Goal: Information Seeking & Learning: Learn about a topic

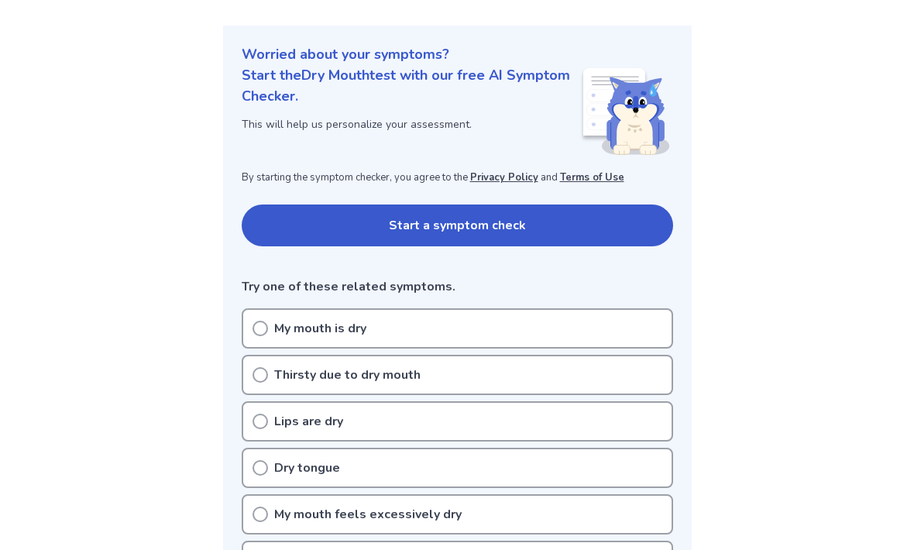
scroll to position [160, 0]
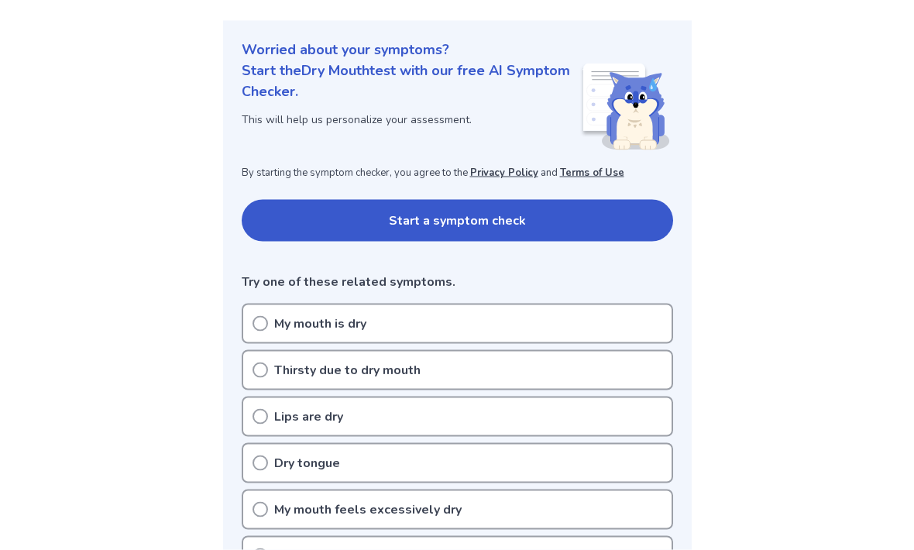
click at [270, 321] on div "My mouth is dry" at bounding box center [457, 324] width 431 height 40
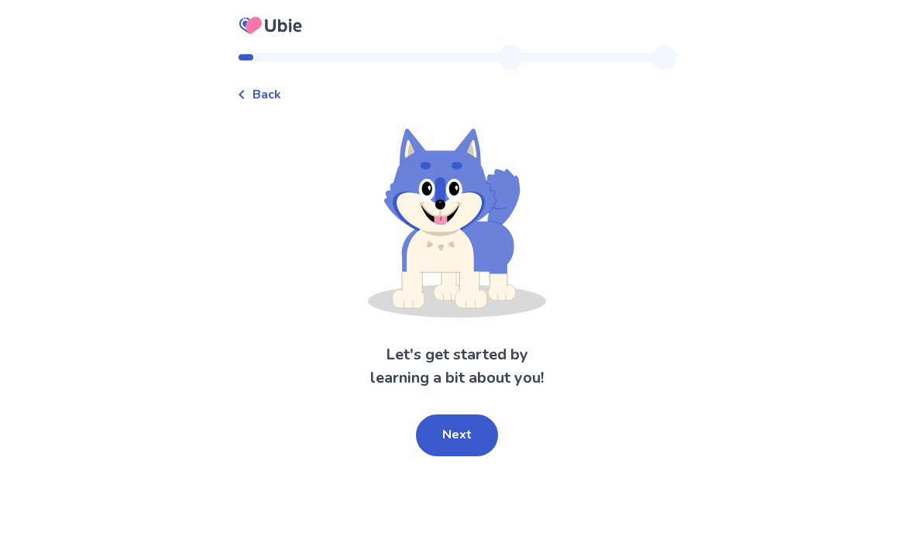
click at [458, 440] on button "Next" at bounding box center [457, 435] width 82 height 42
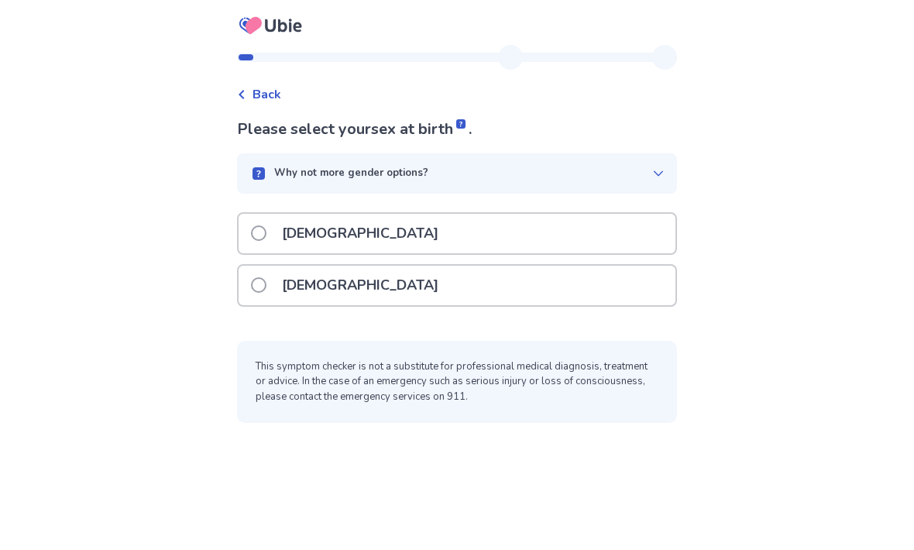
click at [249, 301] on div "Female" at bounding box center [457, 286] width 437 height 40
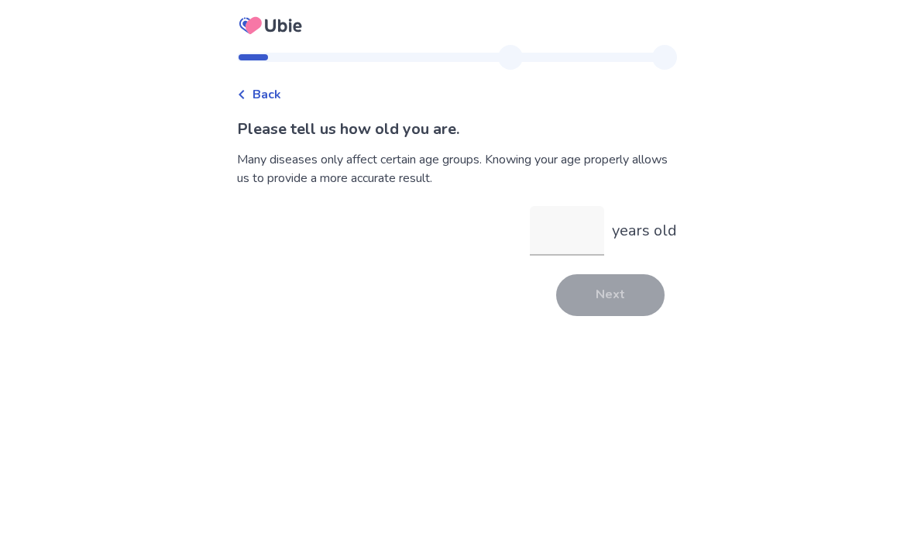
click at [553, 250] on input "years old" at bounding box center [567, 231] width 74 height 50
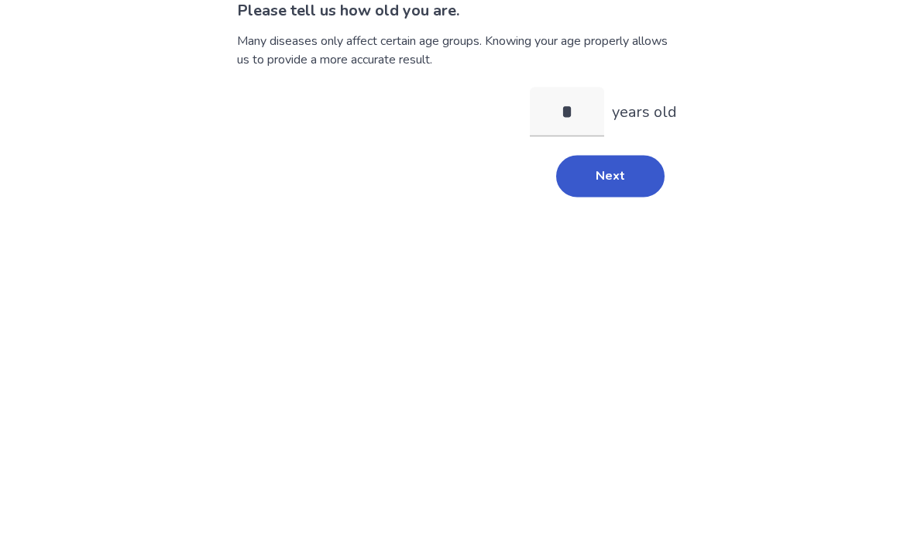
type input "**"
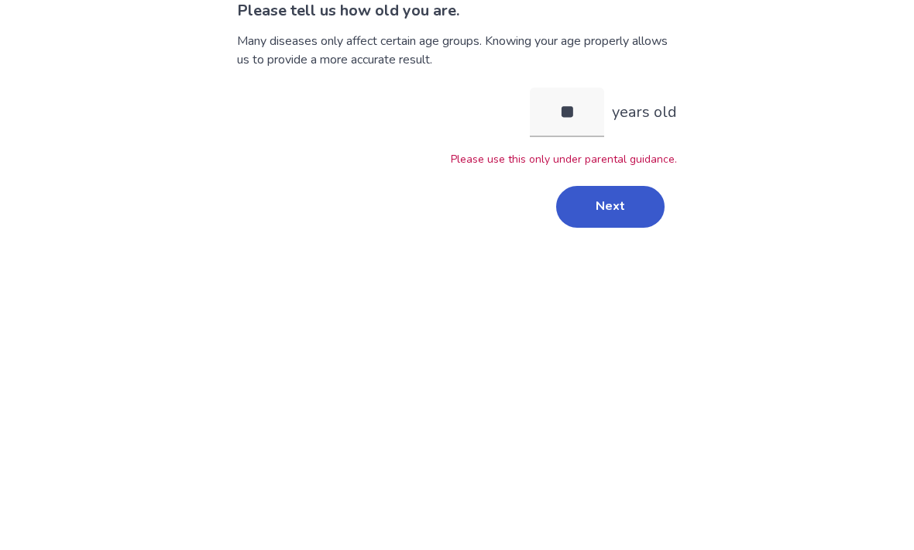
click at [585, 304] on button "Next" at bounding box center [610, 325] width 108 height 42
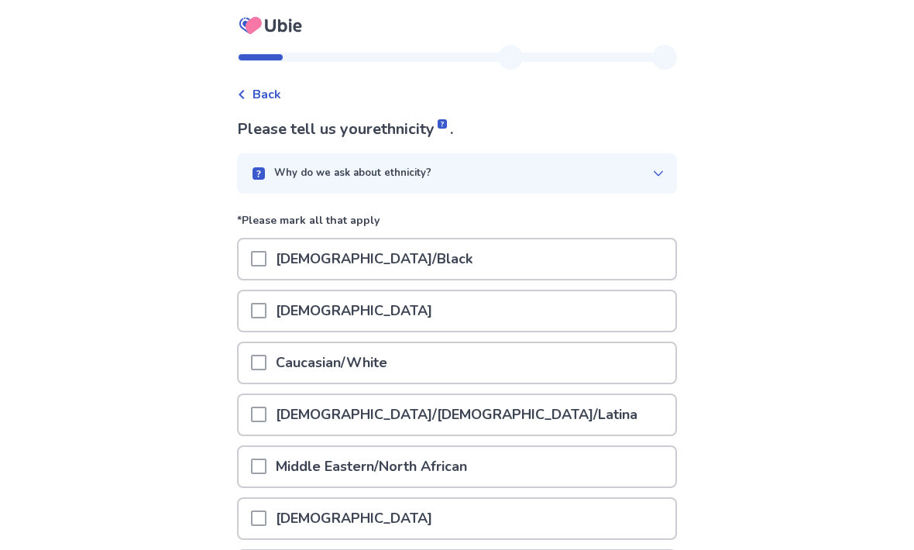
click at [637, 162] on div "Why do we ask about ethnicity?" at bounding box center [457, 173] width 440 height 40
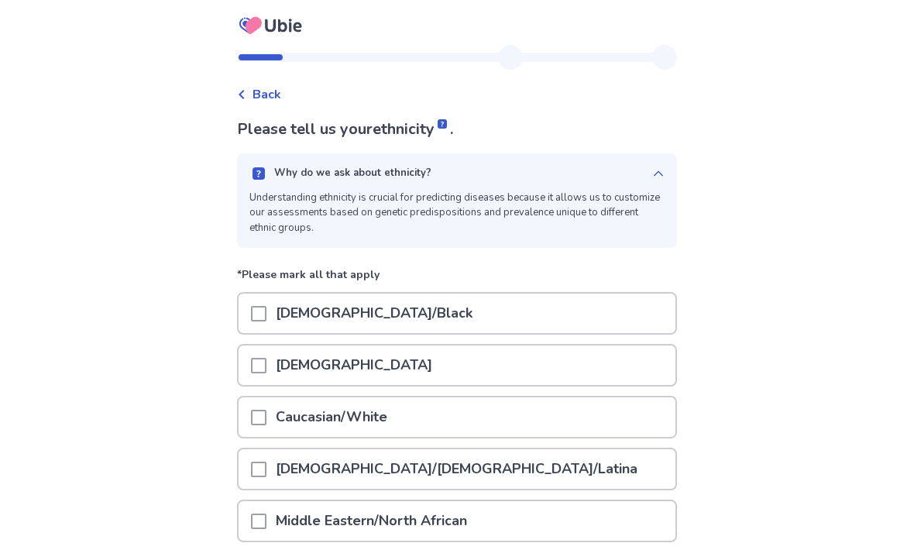
click at [667, 168] on div "Why do we ask about ethnicity? Understanding ethnicity is crucial for predictin…" at bounding box center [457, 200] width 440 height 94
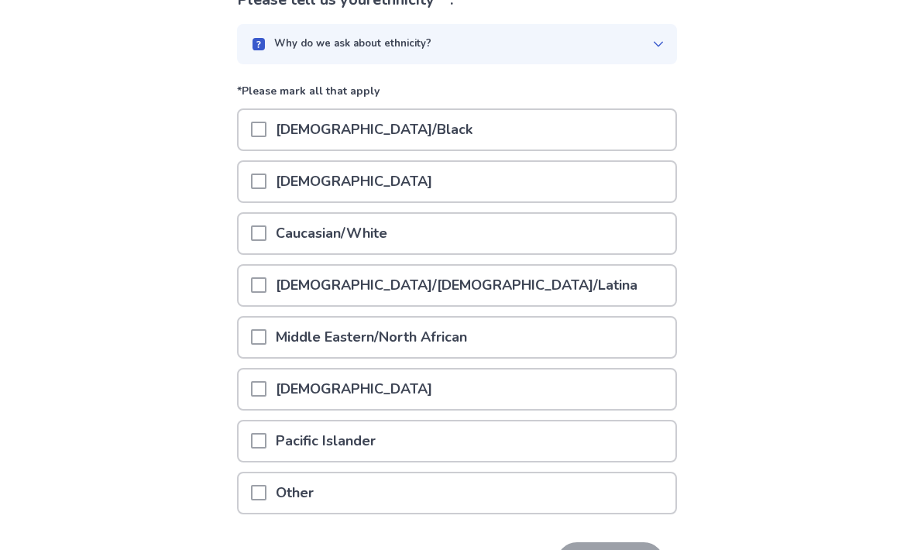
scroll to position [129, 0]
click at [254, 493] on div "Other" at bounding box center [457, 494] width 437 height 40
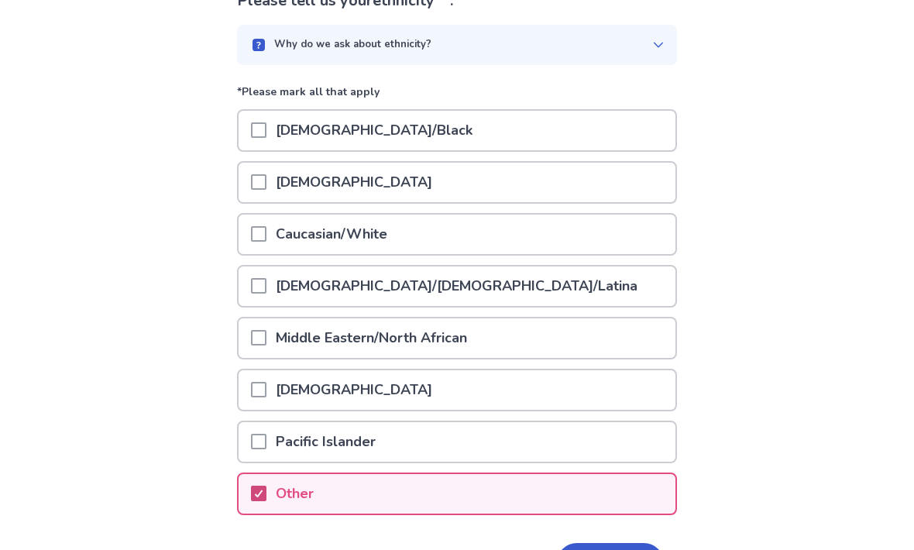
click at [263, 490] on icon at bounding box center [258, 494] width 9 height 8
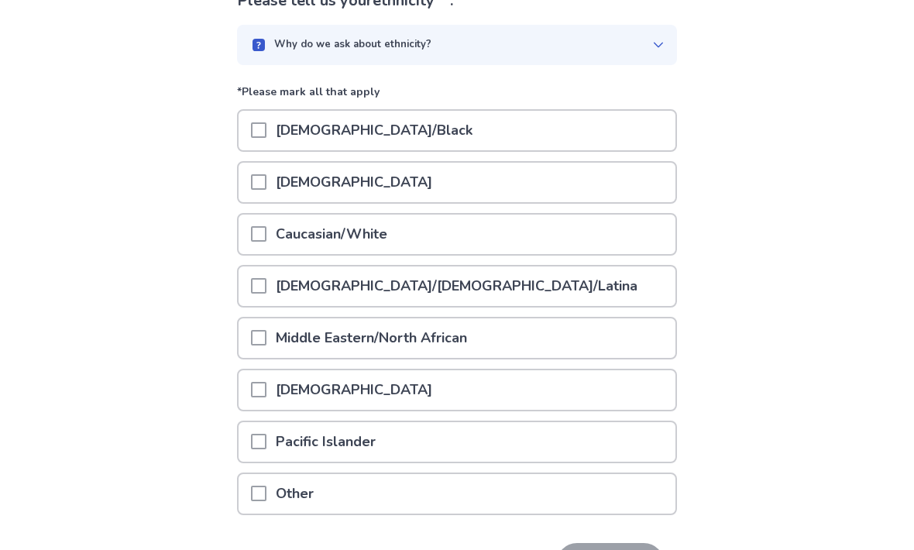
click at [262, 287] on span at bounding box center [258, 285] width 15 height 15
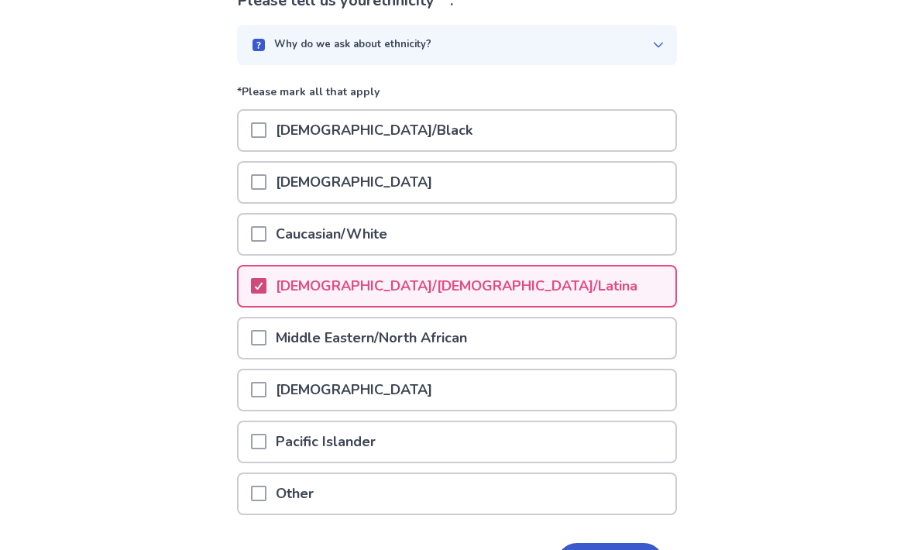
click at [256, 242] on div "Caucasian/White" at bounding box center [457, 235] width 437 height 40
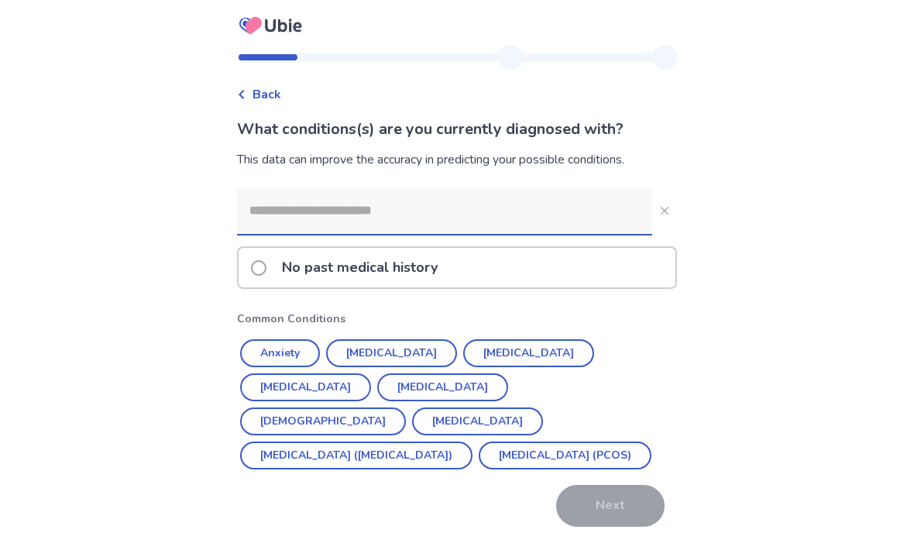
click at [290, 358] on button "Anxiety" at bounding box center [280, 353] width 80 height 28
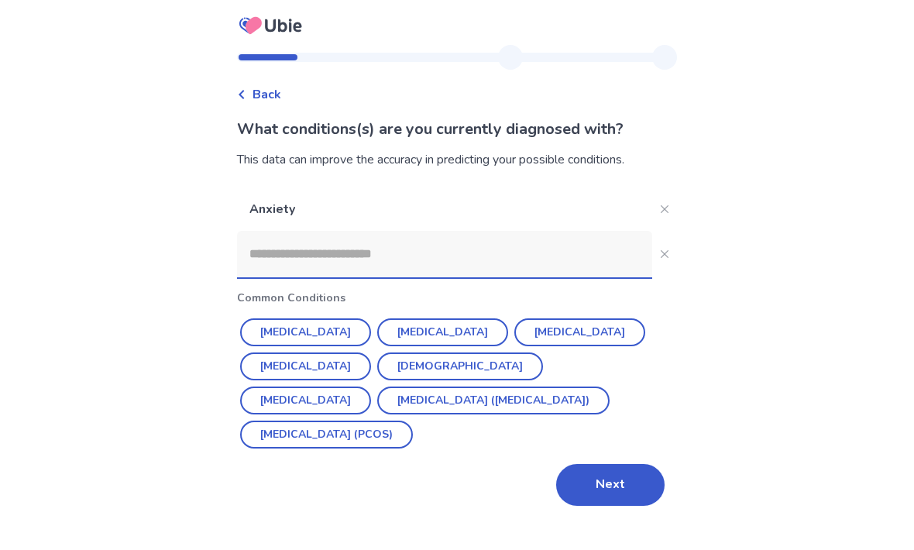
click at [586, 495] on button "Next" at bounding box center [610, 485] width 108 height 42
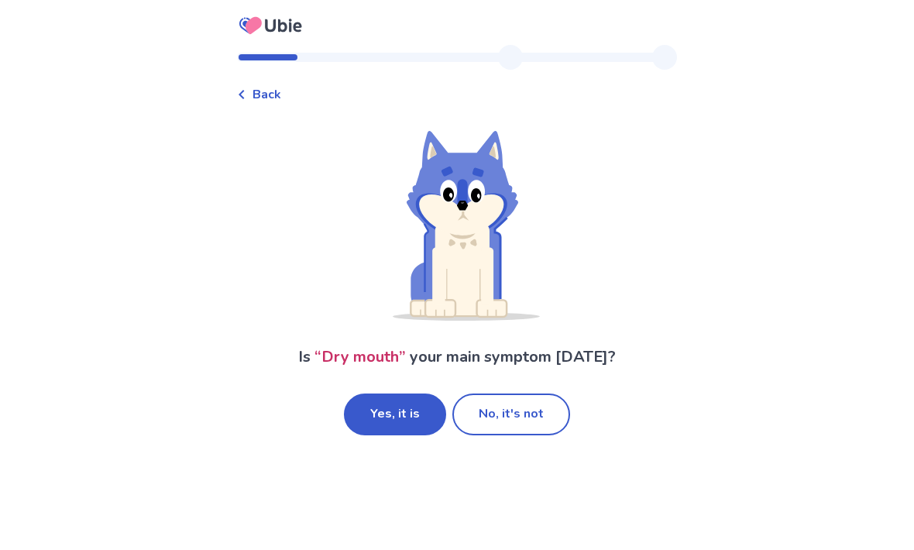
click at [392, 421] on button "Yes, it is" at bounding box center [395, 414] width 102 height 42
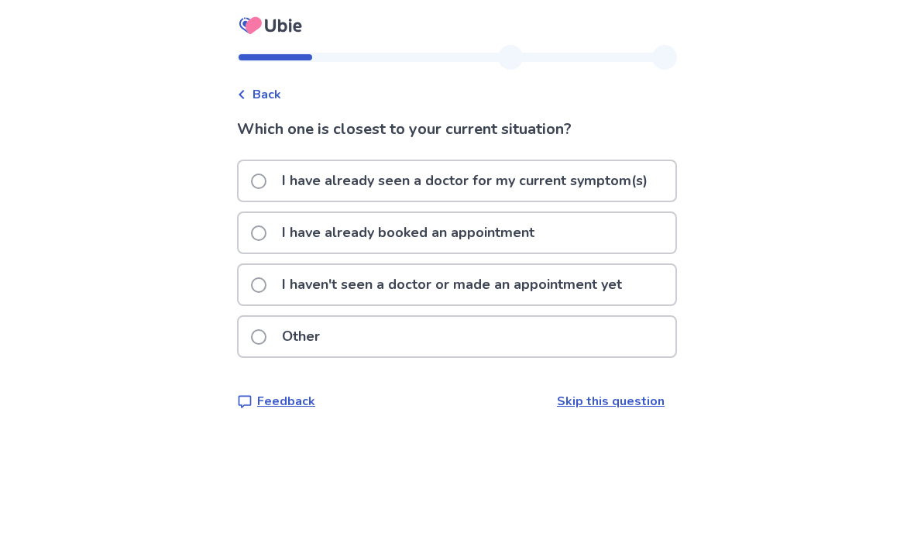
click at [280, 285] on label "I haven't seen a doctor or made an appointment yet" at bounding box center [441, 285] width 380 height 40
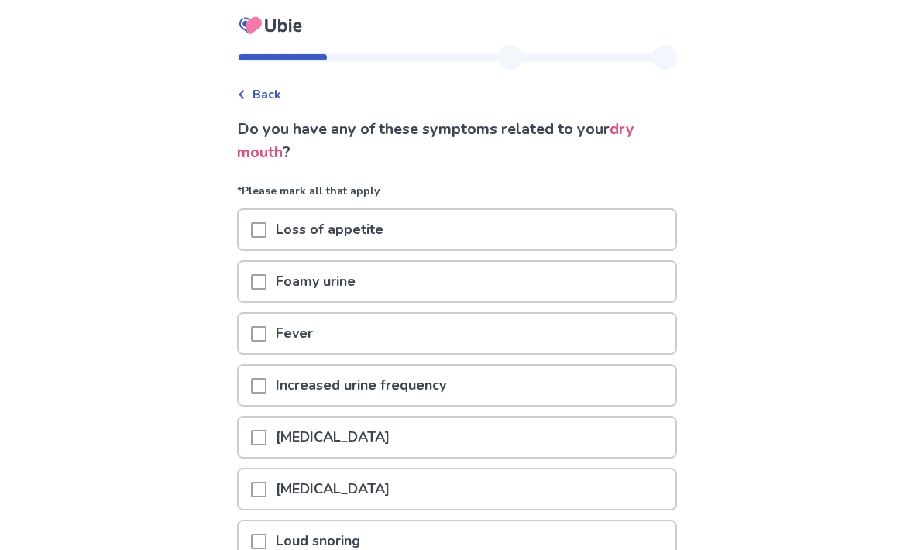
click at [287, 231] on p "Loss of appetite" at bounding box center [329, 230] width 126 height 40
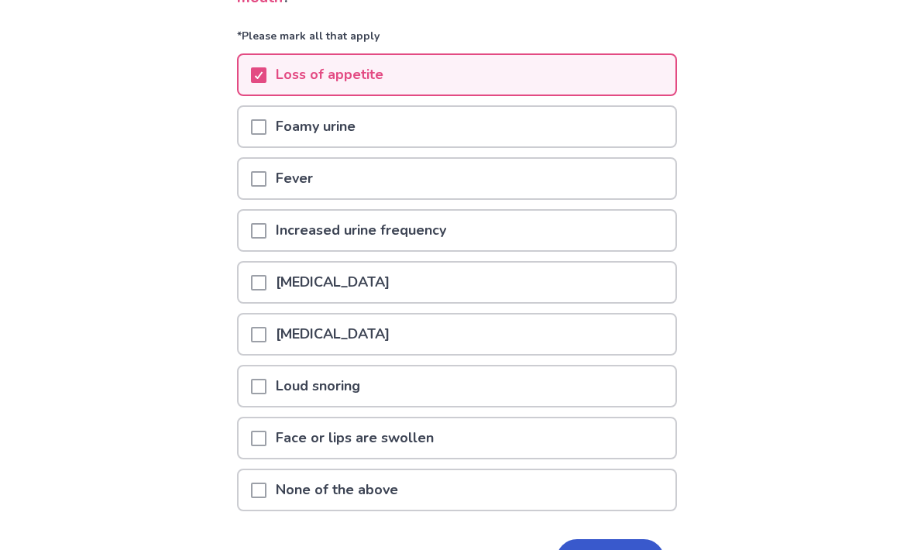
scroll to position [156, 0]
click at [585, 549] on button "Next" at bounding box center [610, 559] width 108 height 42
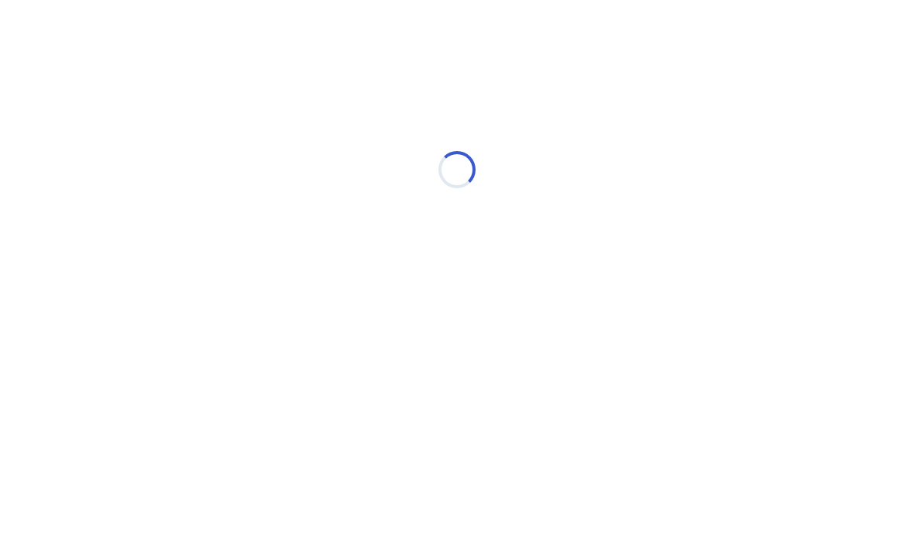
select select "*"
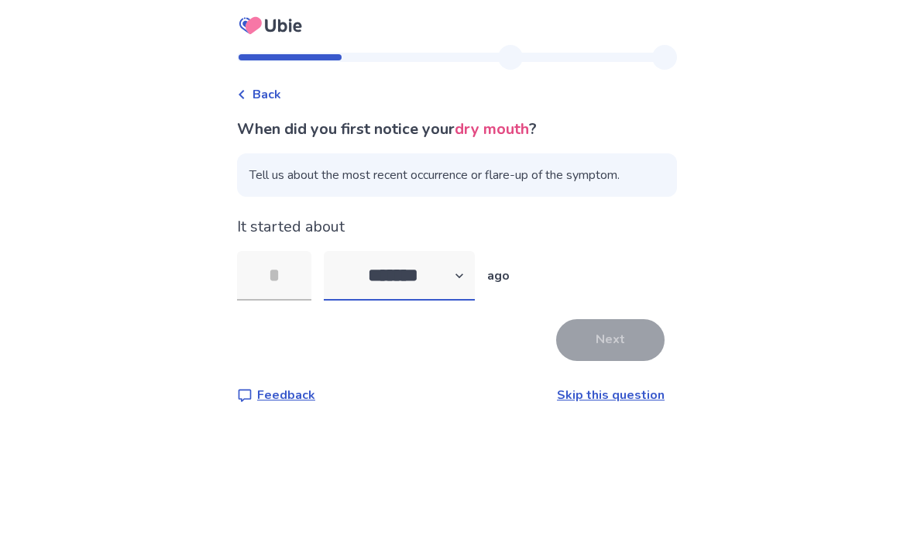
click at [381, 280] on select "******* ****** ******* ******** *******" at bounding box center [399, 276] width 151 height 50
click at [276, 278] on input "tel" at bounding box center [274, 276] width 74 height 50
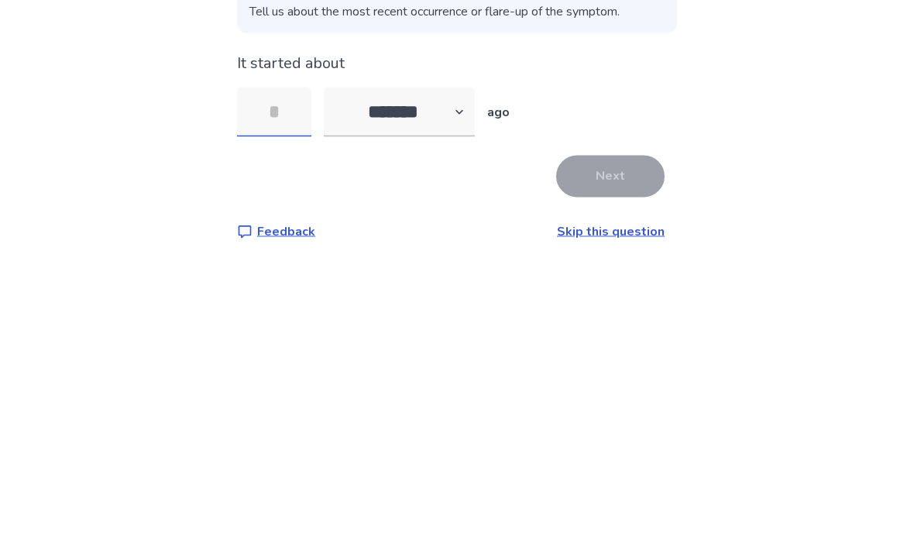
type input "*"
click at [572, 319] on button "Next" at bounding box center [610, 340] width 108 height 42
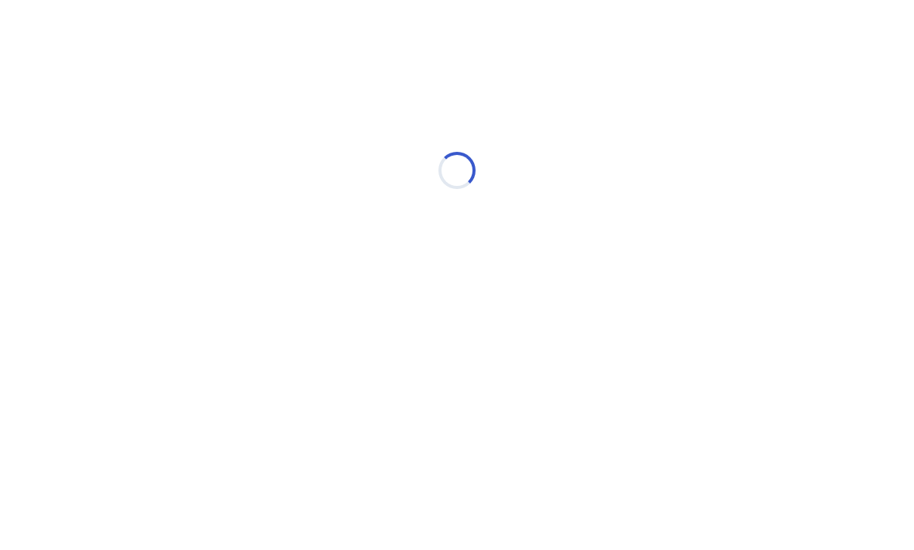
select select "*"
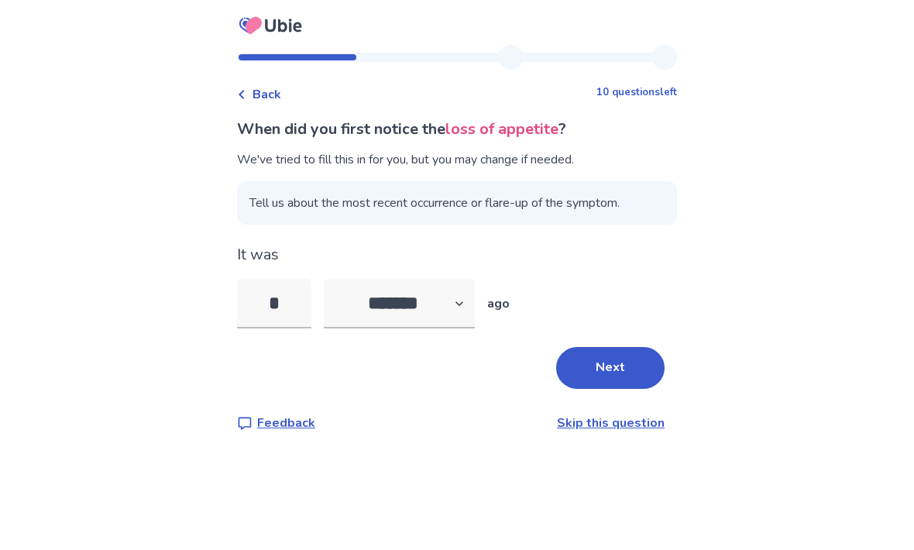
click at [606, 382] on button "Next" at bounding box center [610, 368] width 108 height 42
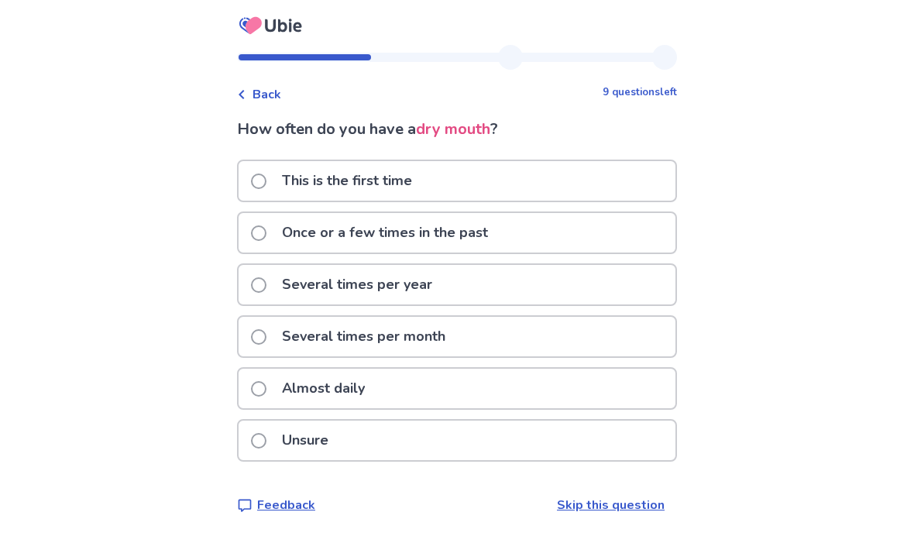
click at [267, 218] on label "Once or a few times in the past" at bounding box center [374, 233] width 246 height 40
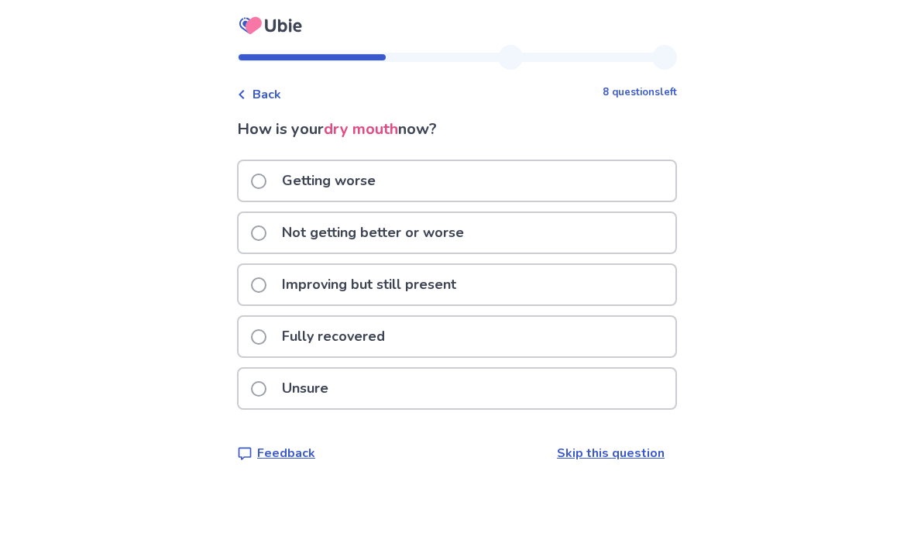
click at [266, 225] on span at bounding box center [258, 232] width 15 height 15
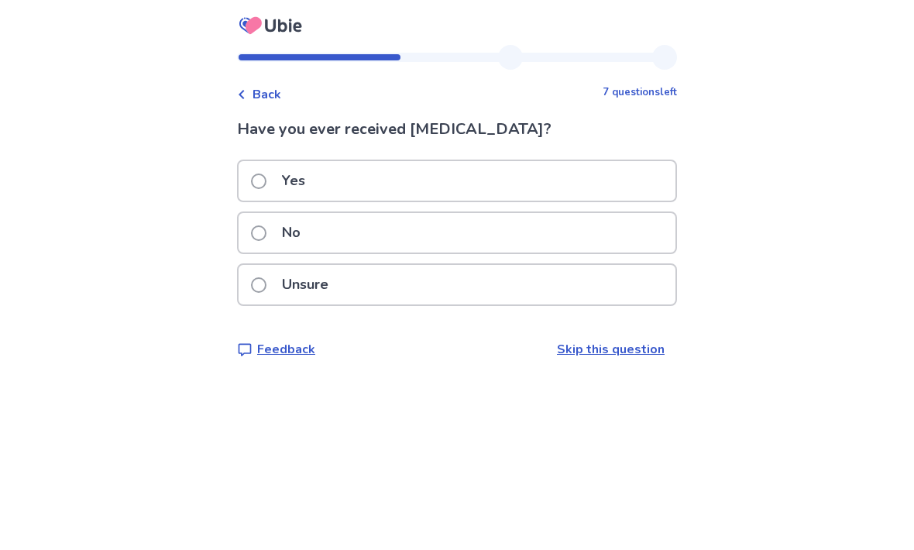
click at [286, 223] on p "No" at bounding box center [291, 233] width 37 height 40
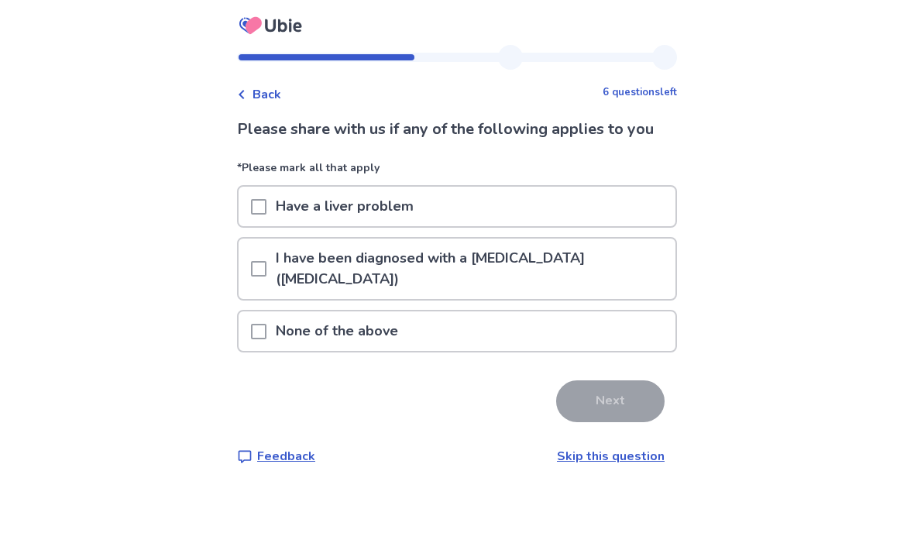
click at [288, 311] on p "None of the above" at bounding box center [336, 331] width 141 height 40
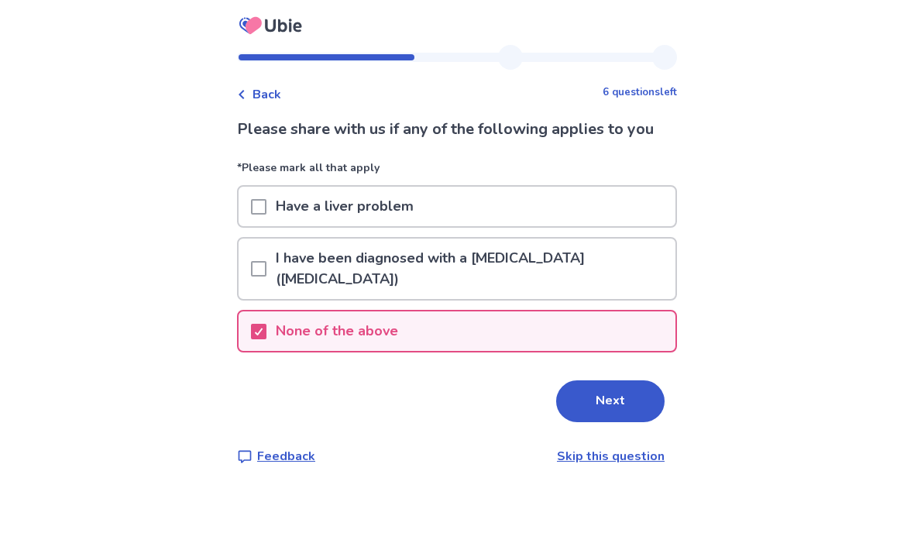
click at [601, 396] on button "Next" at bounding box center [610, 401] width 108 height 42
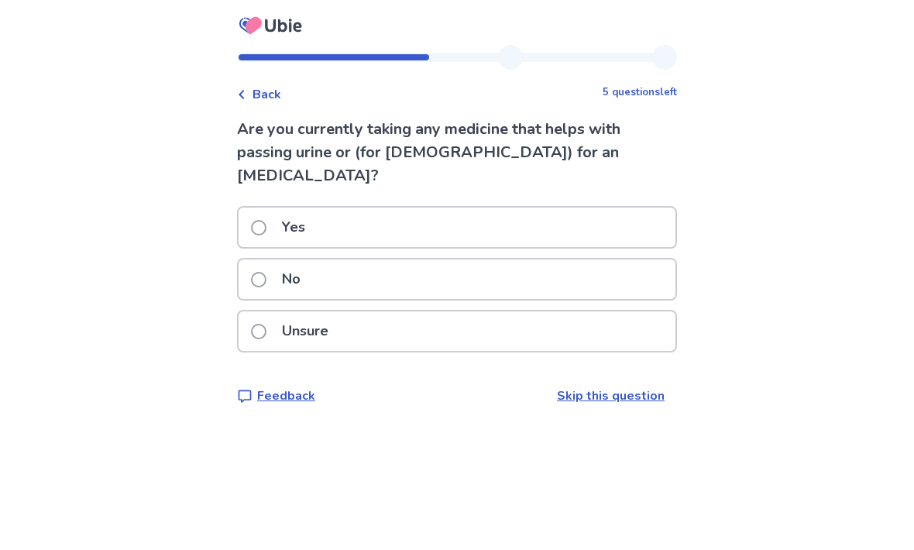
click at [341, 259] on div "No" at bounding box center [457, 279] width 437 height 40
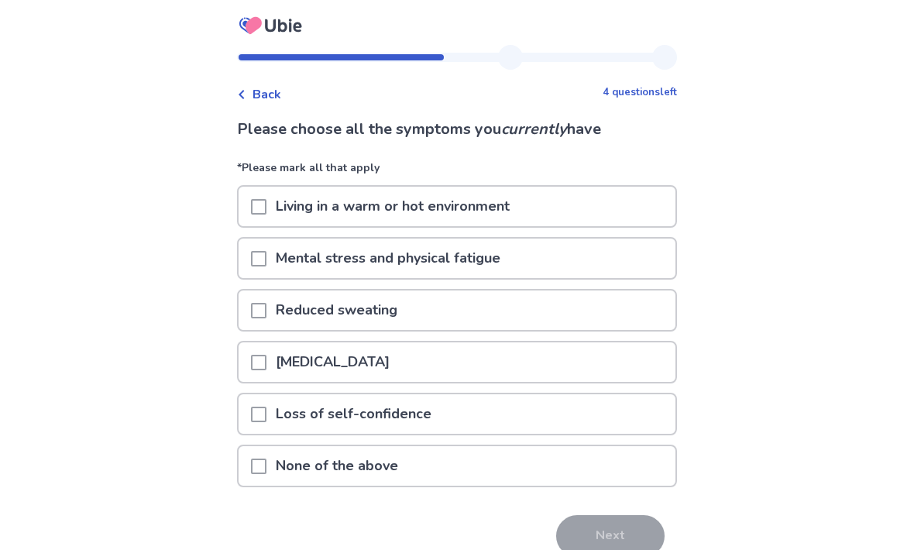
click at [266, 265] on span at bounding box center [258, 258] width 15 height 15
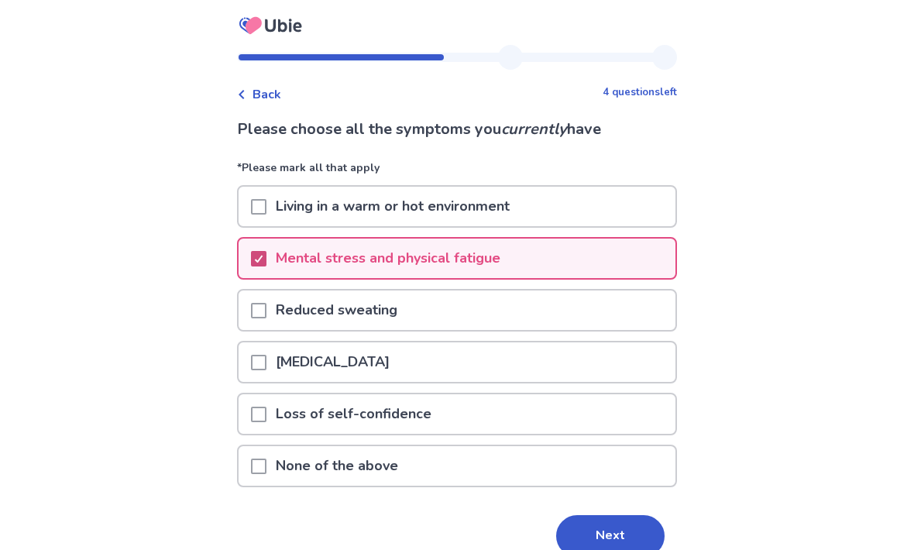
click at [586, 541] on button "Next" at bounding box center [610, 536] width 108 height 42
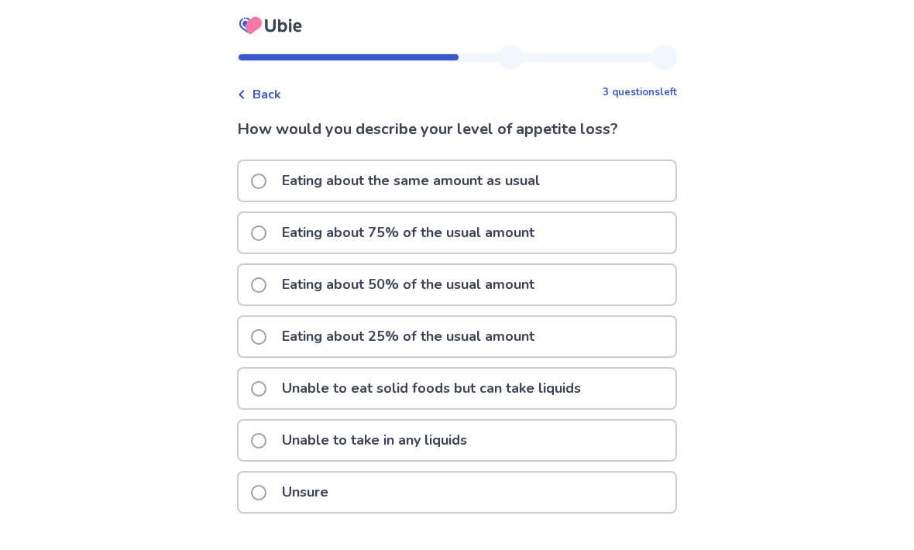
click at [321, 271] on p "Eating about 50% of the usual amount" at bounding box center [408, 285] width 271 height 40
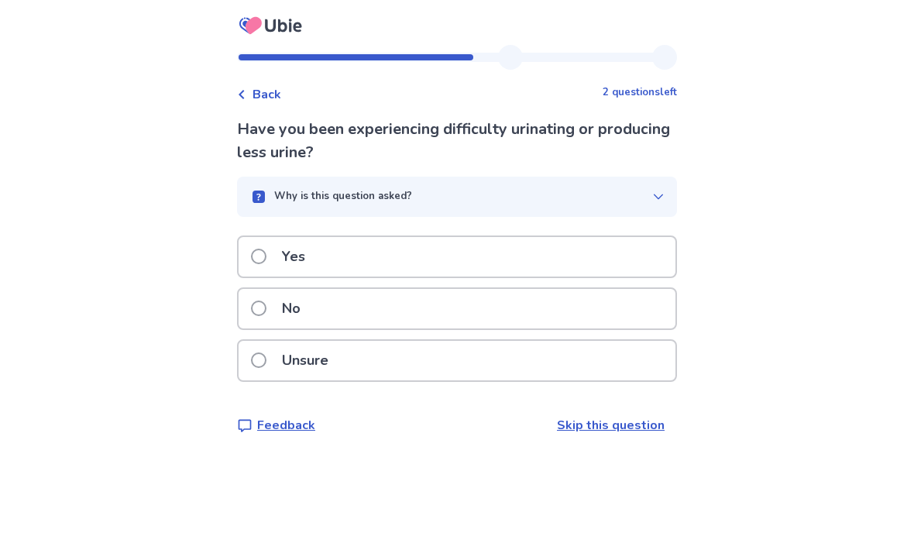
click at [359, 312] on div "No" at bounding box center [457, 309] width 437 height 40
